Goal: Navigation & Orientation: Locate item on page

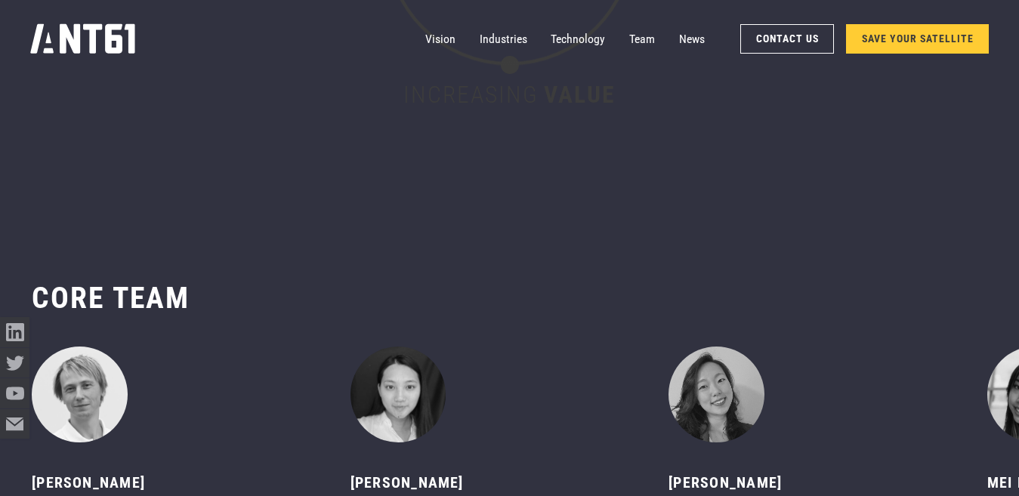
scroll to position [5893, 0]
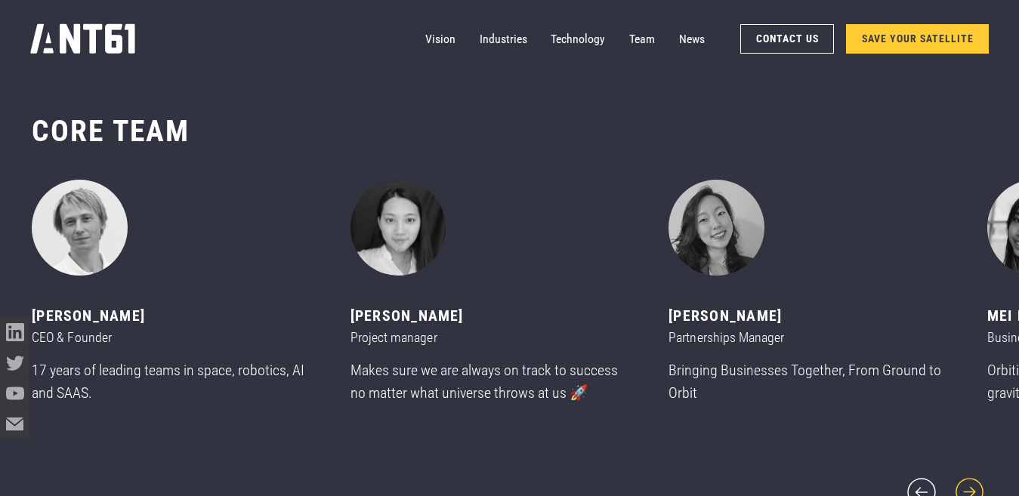
click at [969, 480] on icon "next slide" at bounding box center [970, 492] width 36 height 36
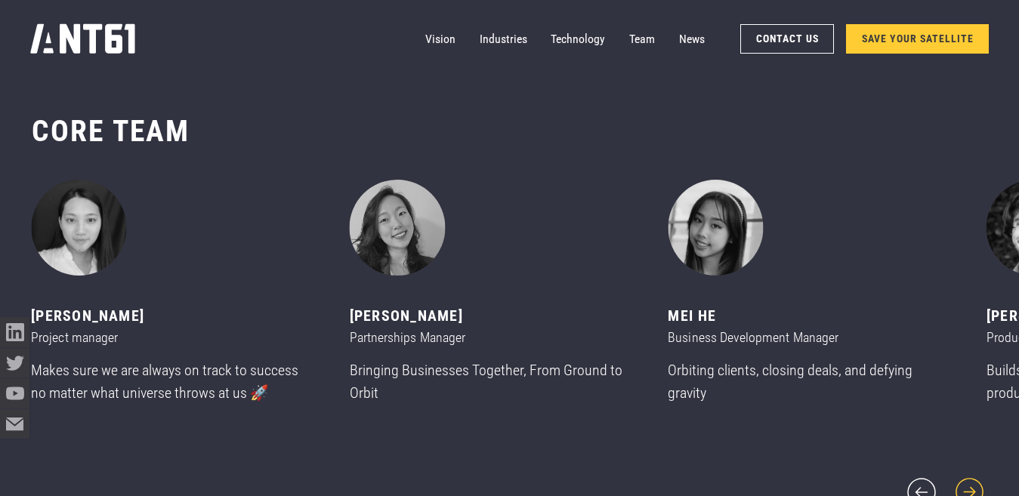
click at [969, 480] on icon "next slide" at bounding box center [970, 492] width 36 height 36
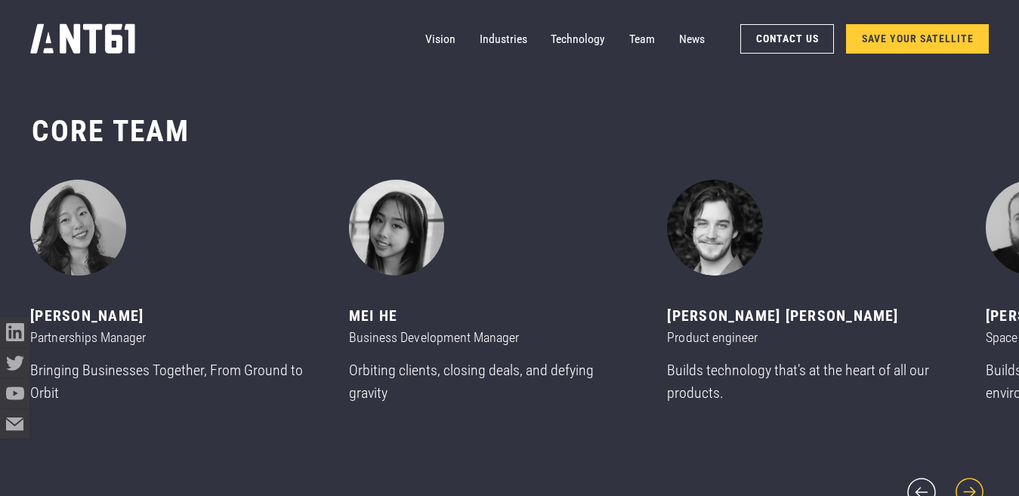
click at [966, 484] on icon "next slide" at bounding box center [970, 492] width 36 height 36
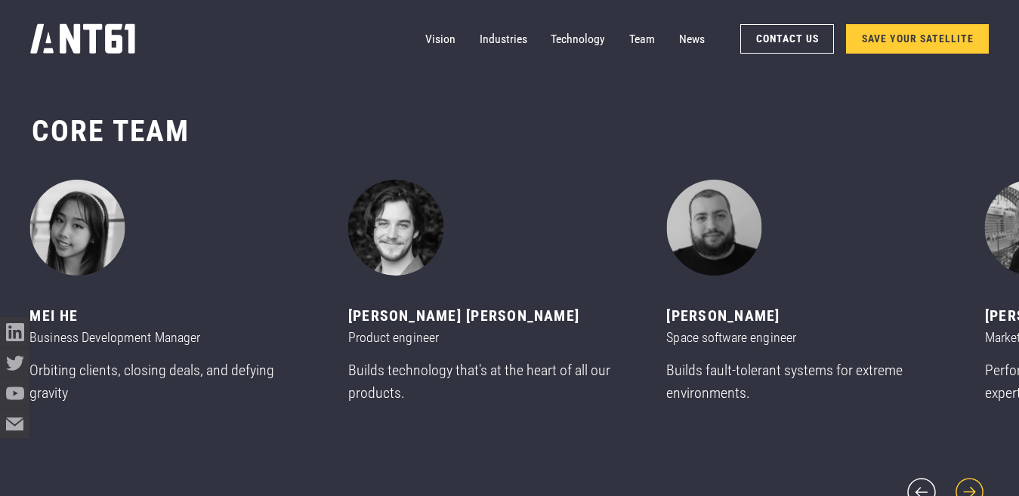
click at [966, 484] on icon "next slide" at bounding box center [970, 492] width 36 height 36
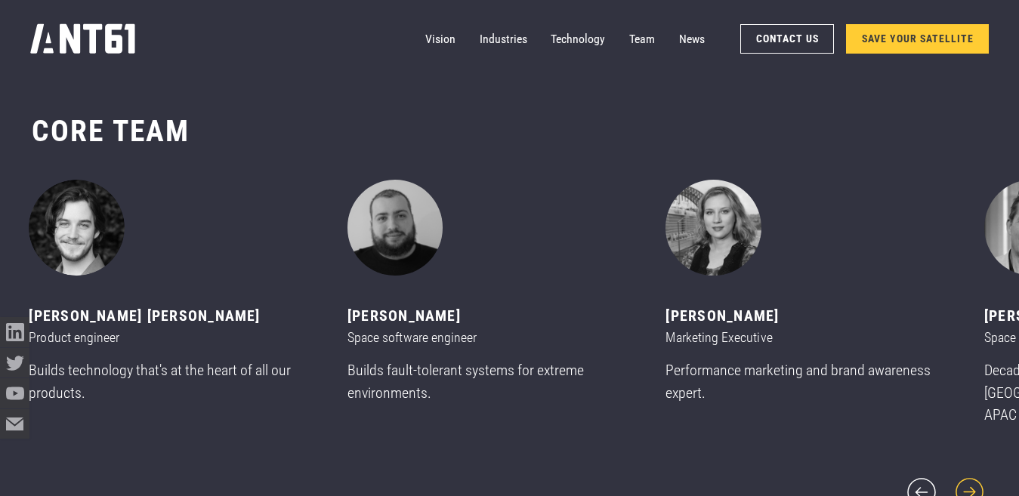
click at [966, 484] on icon "next slide" at bounding box center [970, 492] width 36 height 36
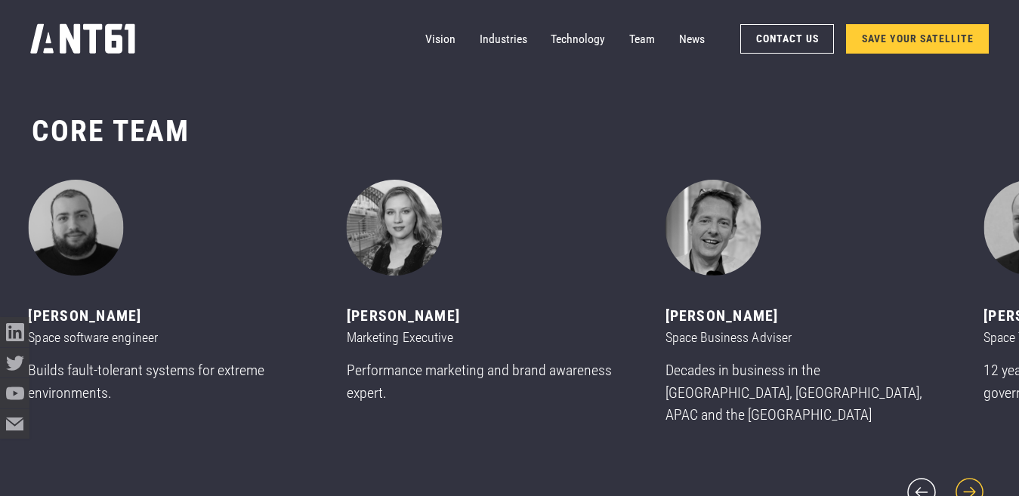
click at [966, 484] on icon "next slide" at bounding box center [970, 492] width 36 height 36
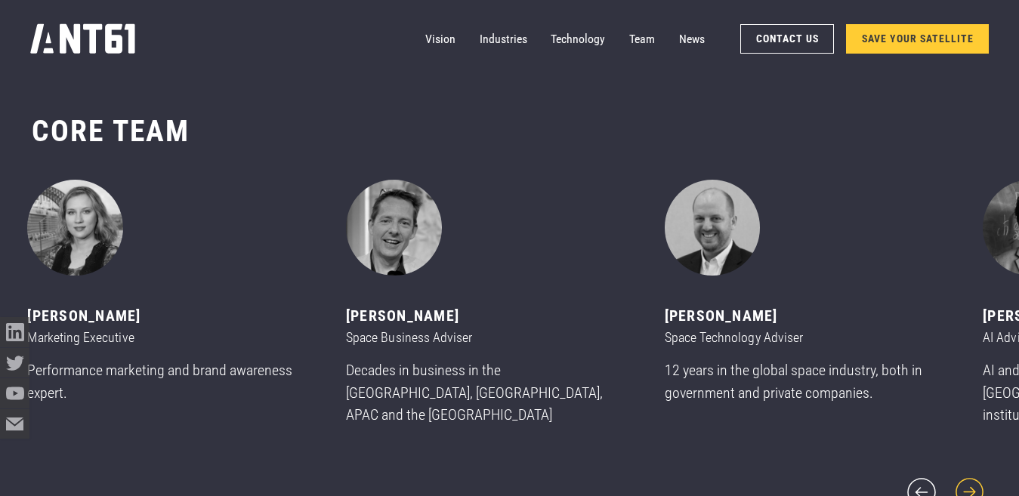
click at [972, 487] on icon "next slide" at bounding box center [970, 493] width 28 height 28
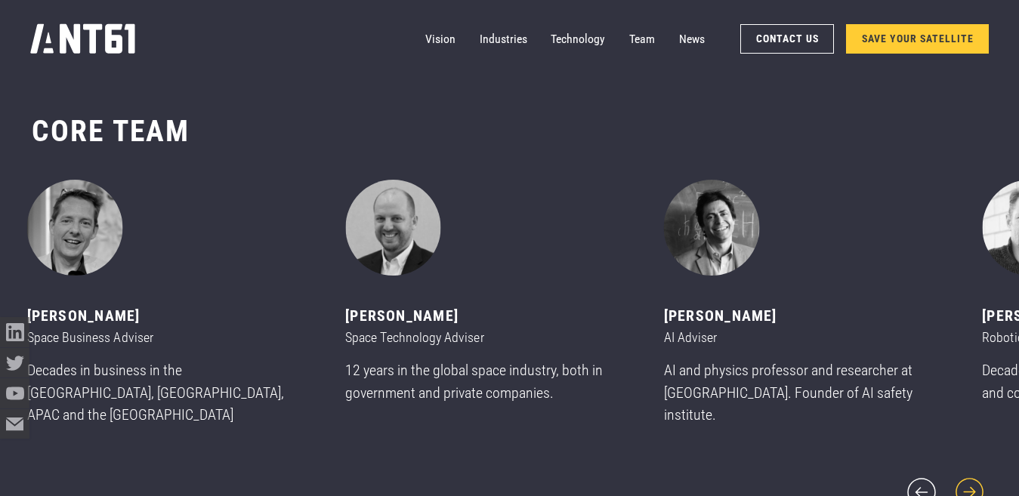
click at [972, 487] on icon "next slide" at bounding box center [970, 493] width 28 height 28
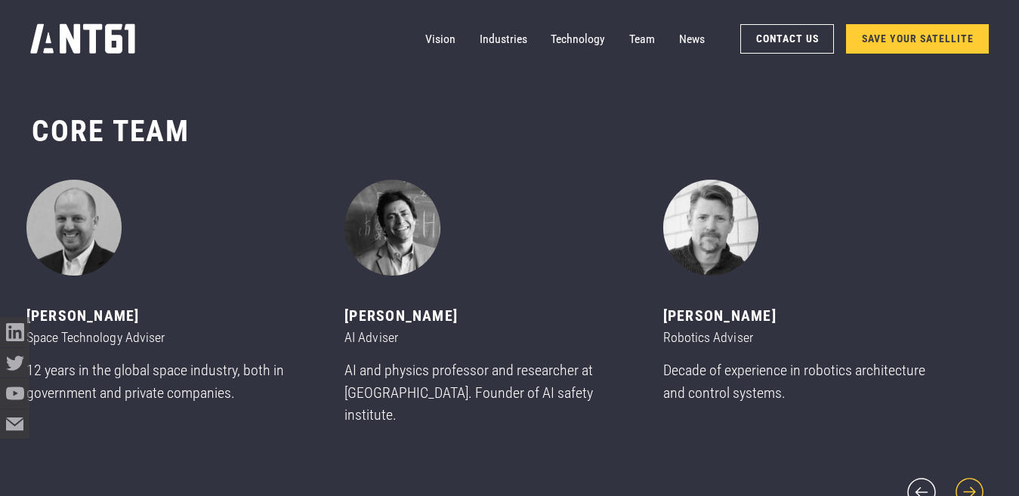
click at [972, 487] on icon "next slide" at bounding box center [970, 493] width 28 height 28
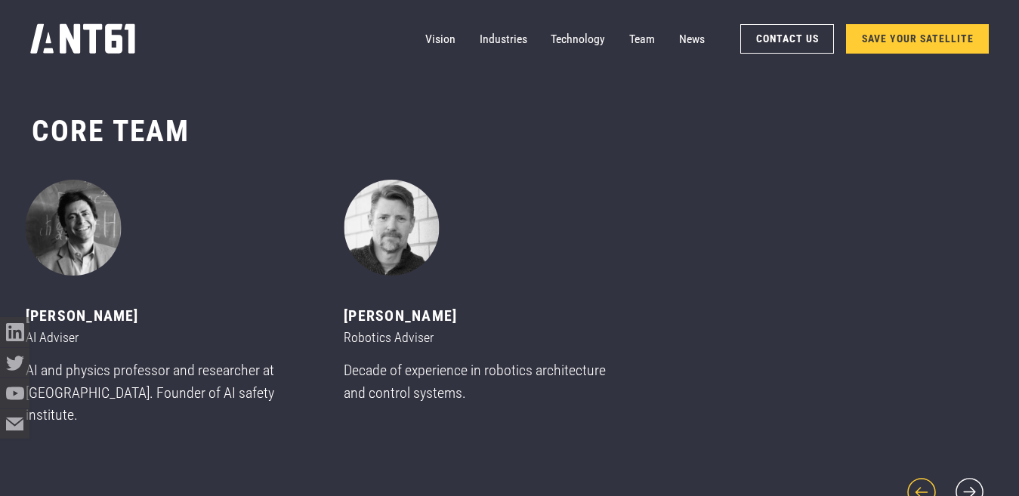
click at [919, 480] on icon "previous slide" at bounding box center [922, 492] width 36 height 36
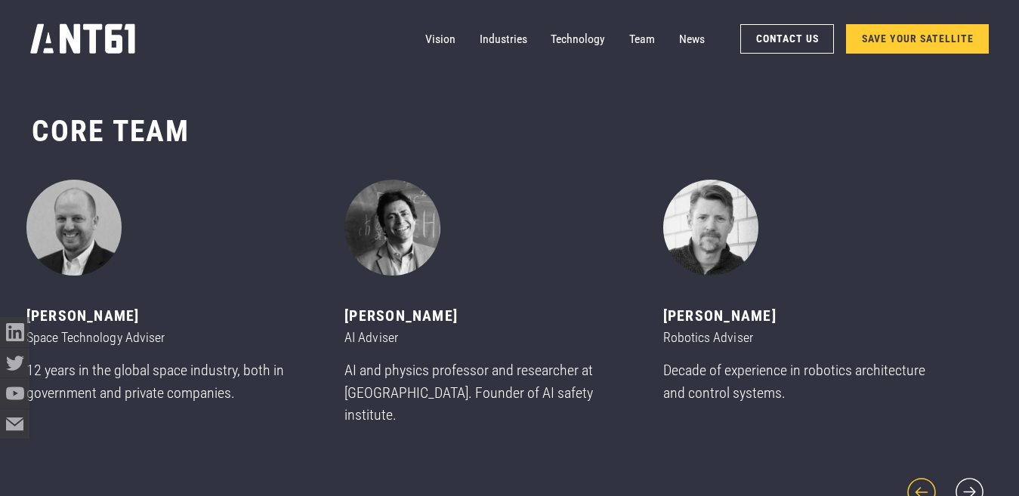
click at [919, 480] on icon "previous slide" at bounding box center [922, 492] width 36 height 36
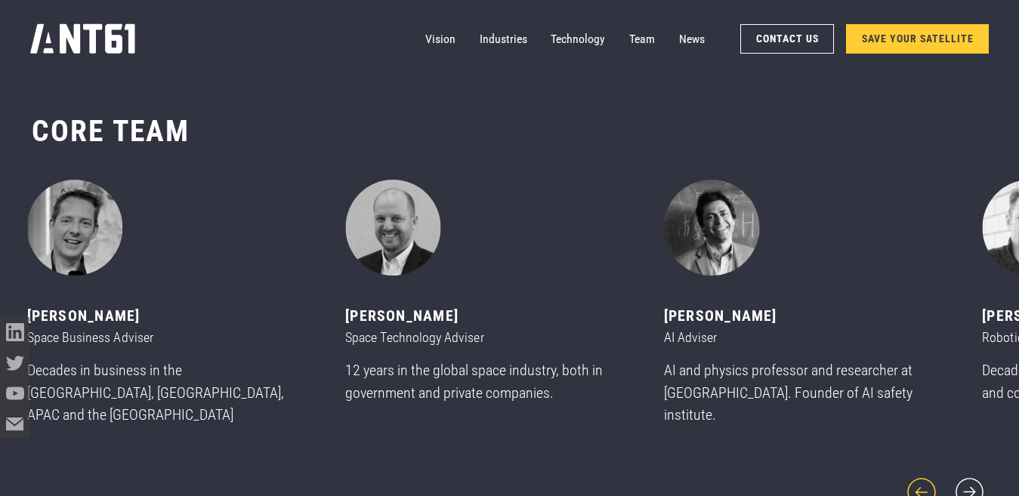
click at [919, 480] on icon "previous slide" at bounding box center [922, 492] width 36 height 36
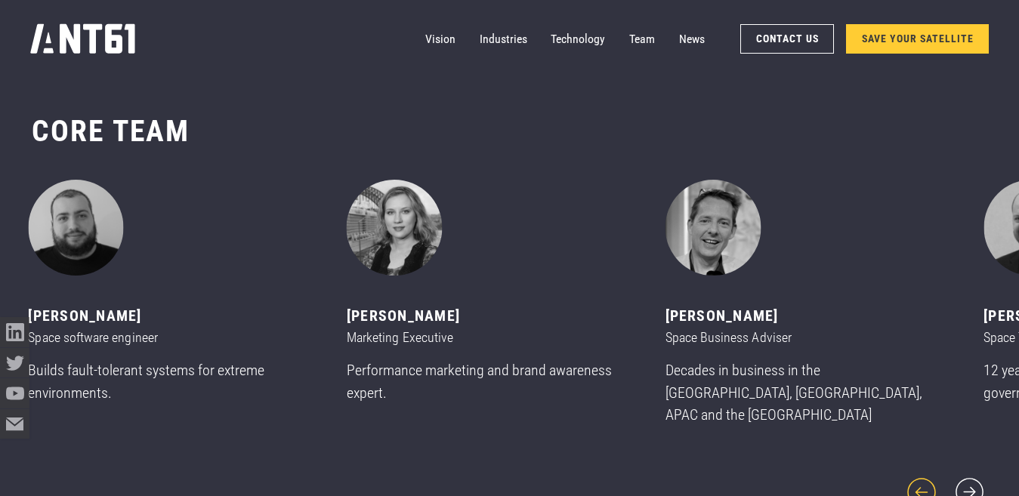
click at [919, 480] on icon "previous slide" at bounding box center [922, 492] width 36 height 36
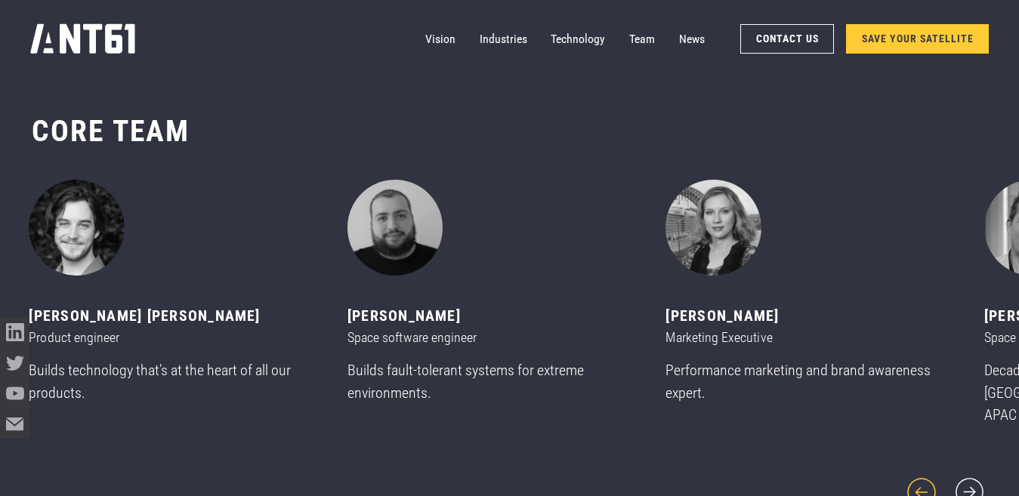
click at [919, 480] on icon "previous slide" at bounding box center [922, 492] width 36 height 36
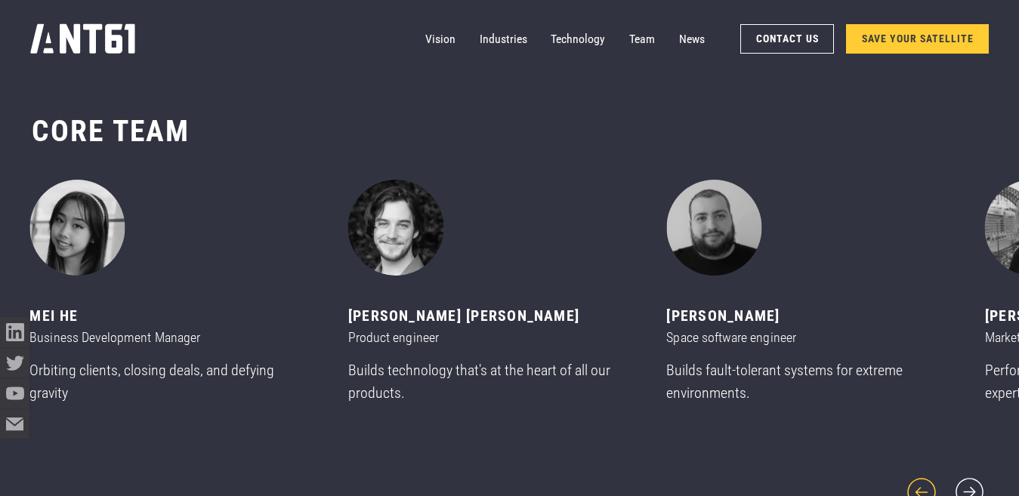
click at [919, 480] on icon "previous slide" at bounding box center [922, 492] width 36 height 36
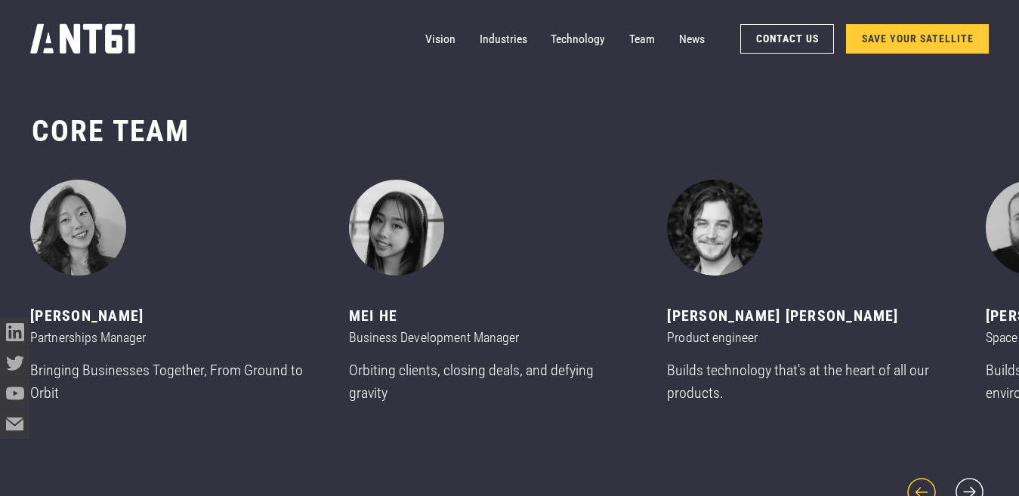
click at [919, 480] on icon "previous slide" at bounding box center [922, 492] width 36 height 36
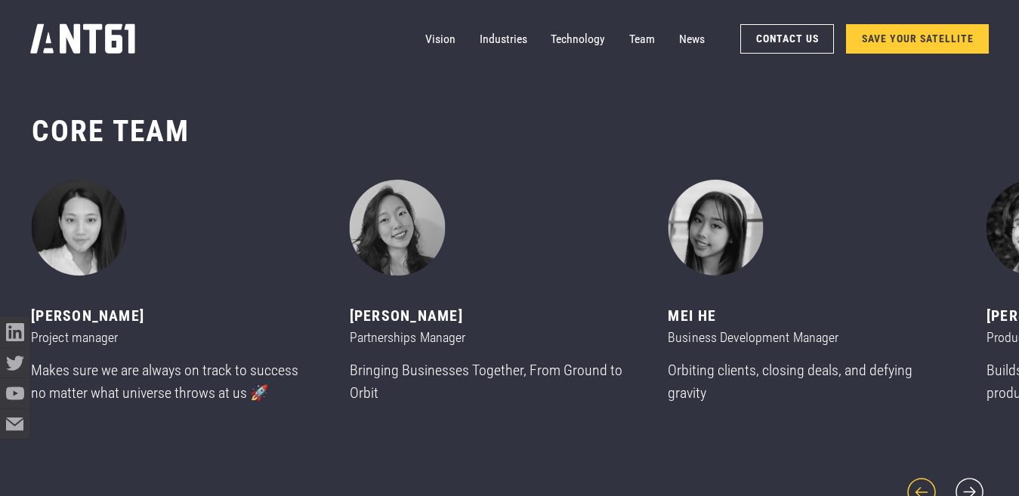
click at [919, 480] on icon "previous slide" at bounding box center [922, 492] width 36 height 36
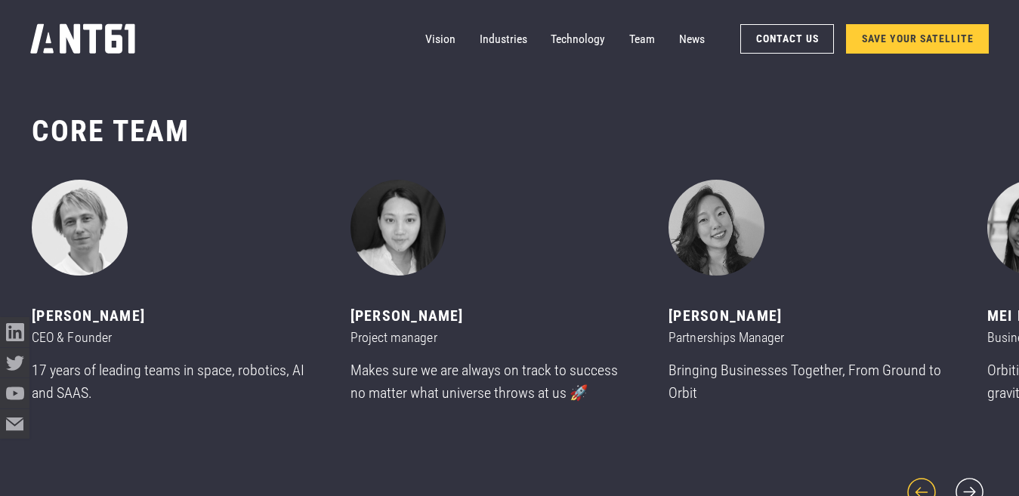
click at [919, 480] on icon "previous slide" at bounding box center [922, 492] width 36 height 36
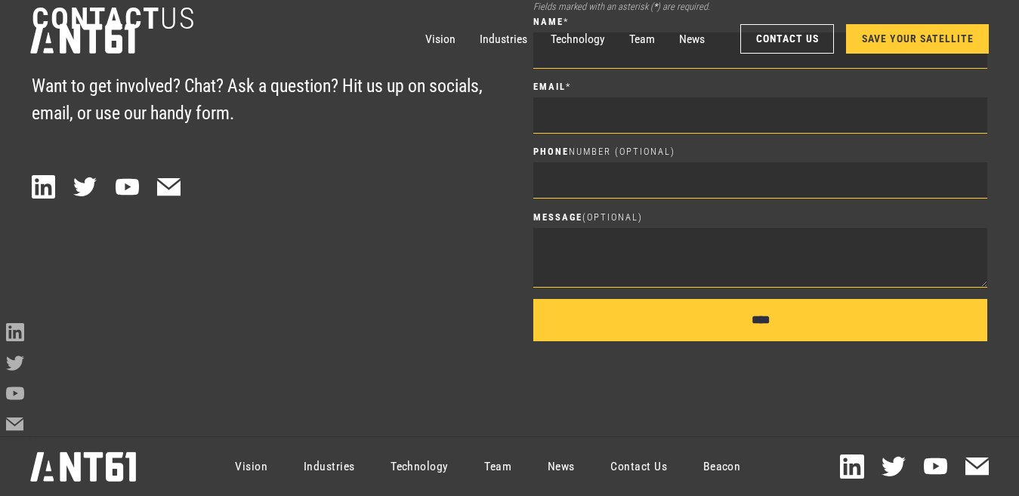
scroll to position [7049, 0]
